Goal: Task Accomplishment & Management: Manage account settings

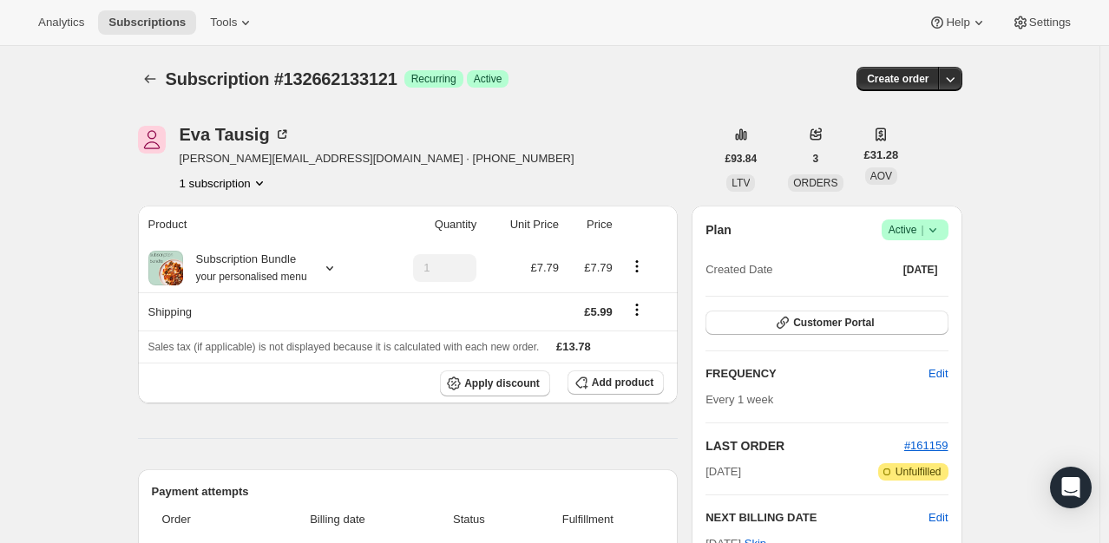
click at [928, 225] on icon at bounding box center [932, 229] width 17 height 17
click at [913, 280] on button "Cancel subscription" at bounding box center [920, 293] width 108 height 28
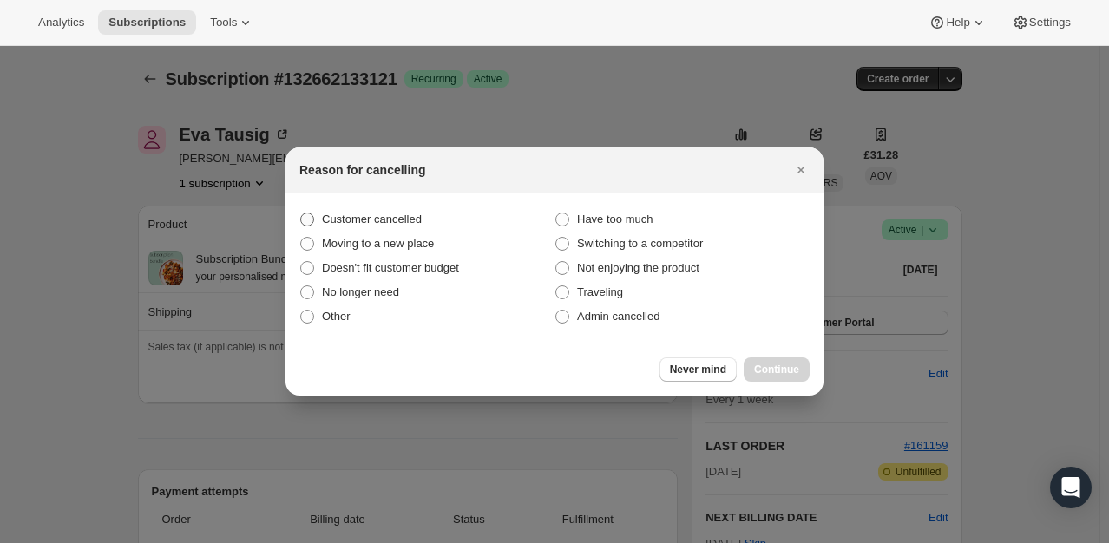
click at [424, 226] on label "Customer cancelled" at bounding box center [426, 219] width 255 height 24
click at [301, 213] on input "Customer cancelled" at bounding box center [300, 213] width 1 height 1
radio input "true"
click at [767, 369] on span "Continue" at bounding box center [776, 370] width 45 height 14
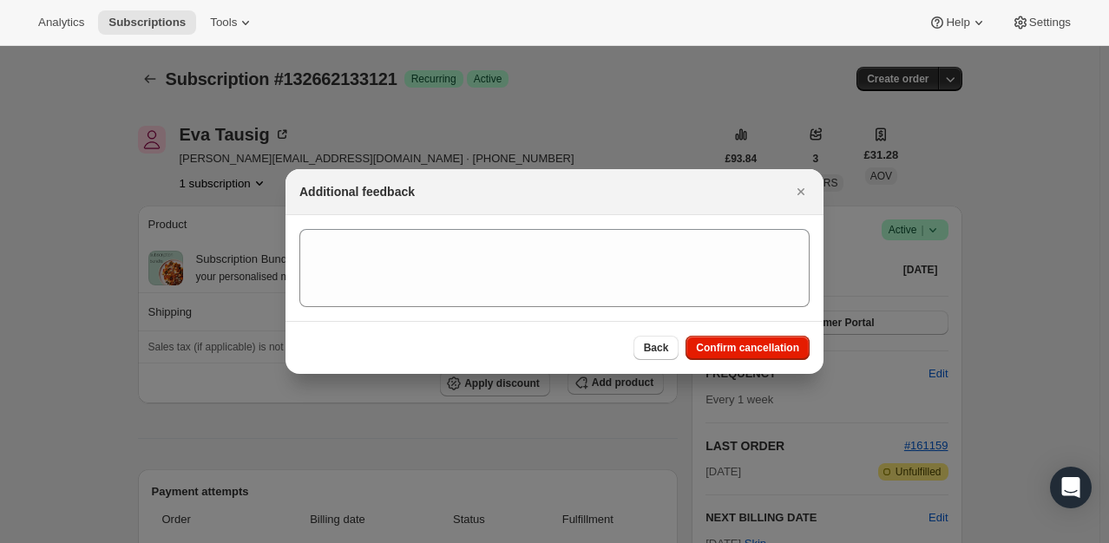
click at [744, 361] on div "Back Confirm cancellation" at bounding box center [554, 347] width 538 height 53
click at [748, 352] on span "Confirm cancellation" at bounding box center [747, 348] width 103 height 14
